Goal: Information Seeking & Learning: Learn about a topic

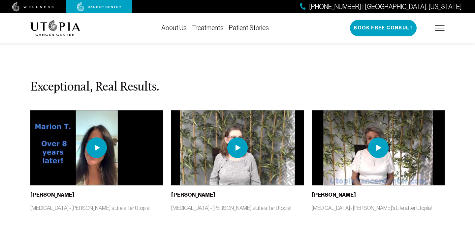
scroll to position [1482, 0]
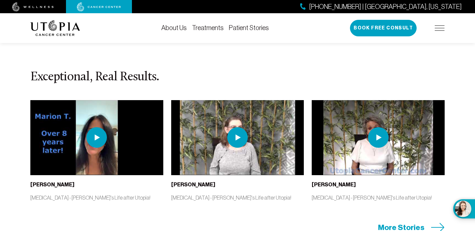
click at [440, 222] on icon at bounding box center [438, 226] width 14 height 9
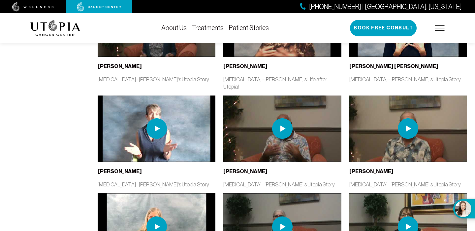
scroll to position [513, 0]
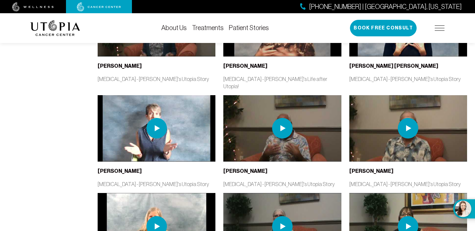
click at [282, 118] on img at bounding box center [282, 128] width 20 height 20
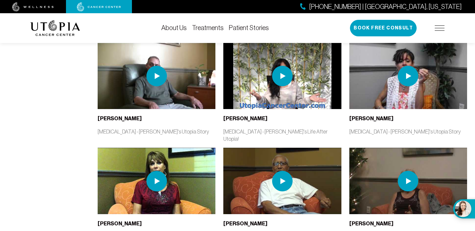
scroll to position [778, 0]
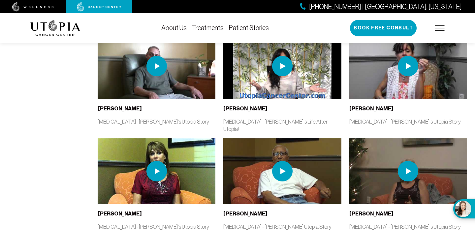
click at [285, 161] on img at bounding box center [282, 171] width 20 height 20
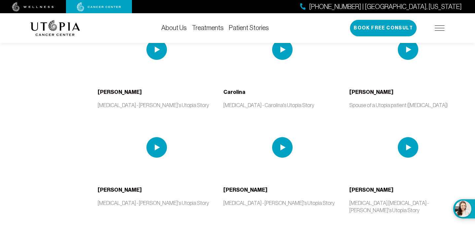
scroll to position [995, 0]
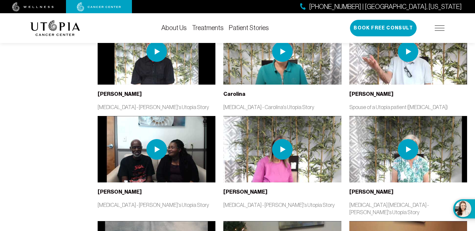
click at [158, 139] on img at bounding box center [157, 149] width 20 height 20
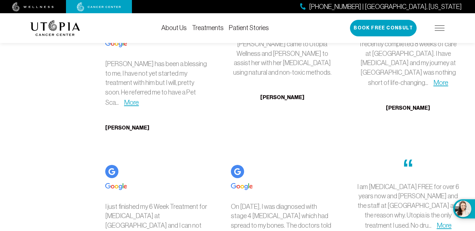
scroll to position [1620, 0]
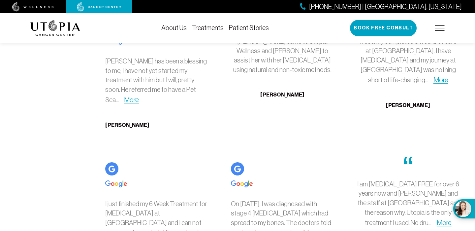
click at [303, 229] on link "More" at bounding box center [310, 233] width 15 height 8
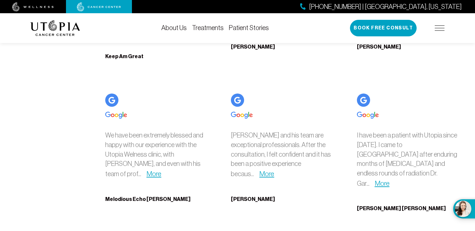
scroll to position [2270, 0]
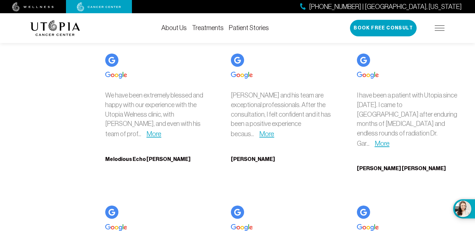
scroll to position [2311, 0]
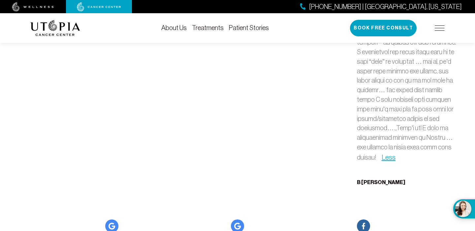
scroll to position [3320, 0]
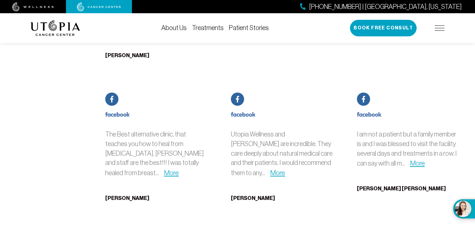
scroll to position [3675, 0]
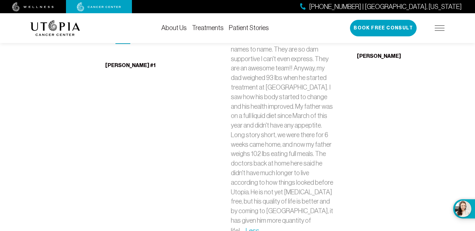
scroll to position [3950, 0]
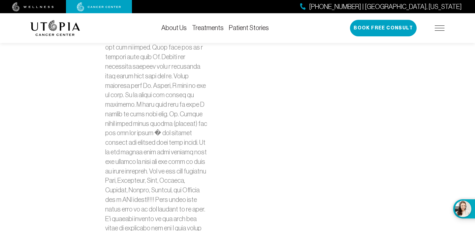
scroll to position [4386, 0]
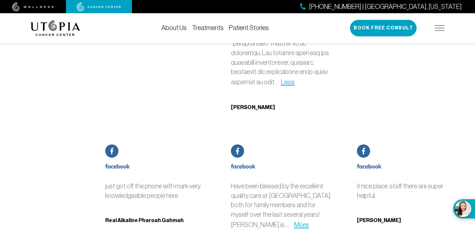
scroll to position [4993, 0]
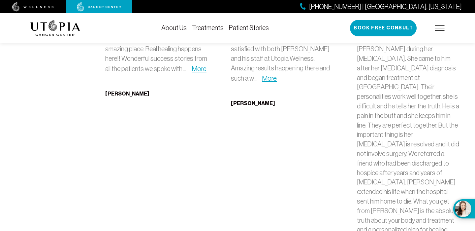
scroll to position [5282, 0]
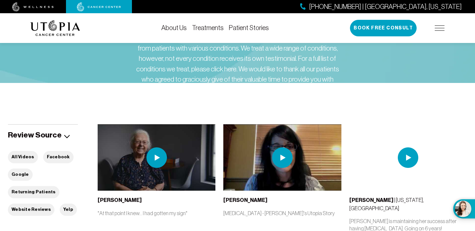
scroll to position [0, 0]
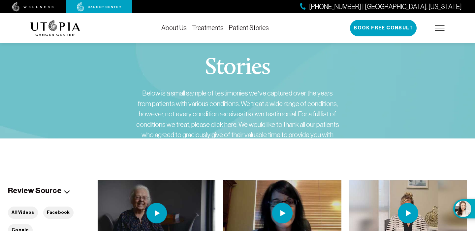
click at [203, 31] on link "Treatments" at bounding box center [208, 27] width 32 height 7
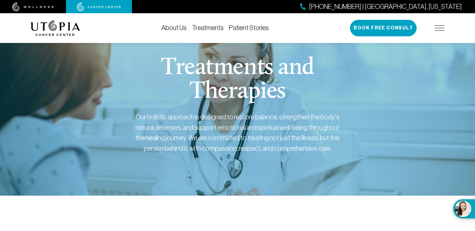
click at [182, 28] on link "About Us" at bounding box center [173, 27] width 25 height 7
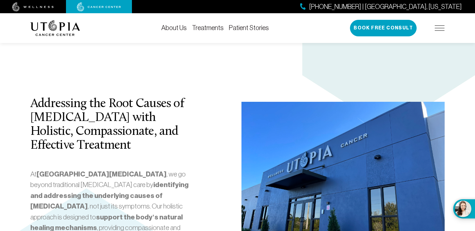
scroll to position [1223, 0]
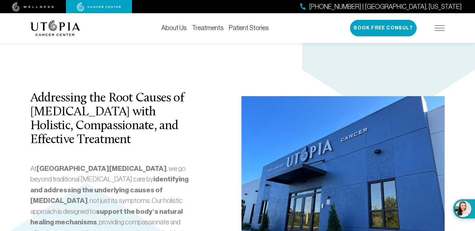
click at [214, 198] on div "Addressing the Root Causes of [MEDICAL_DATA] with Holistic, Compassionate, and …" at bounding box center [237, 172] width 422 height 245
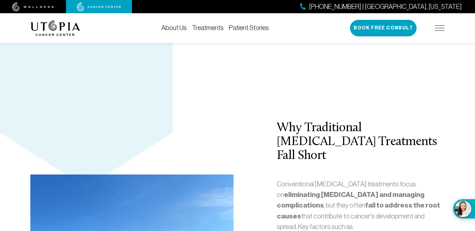
scroll to position [1367, 0]
